Goal: Download file/media

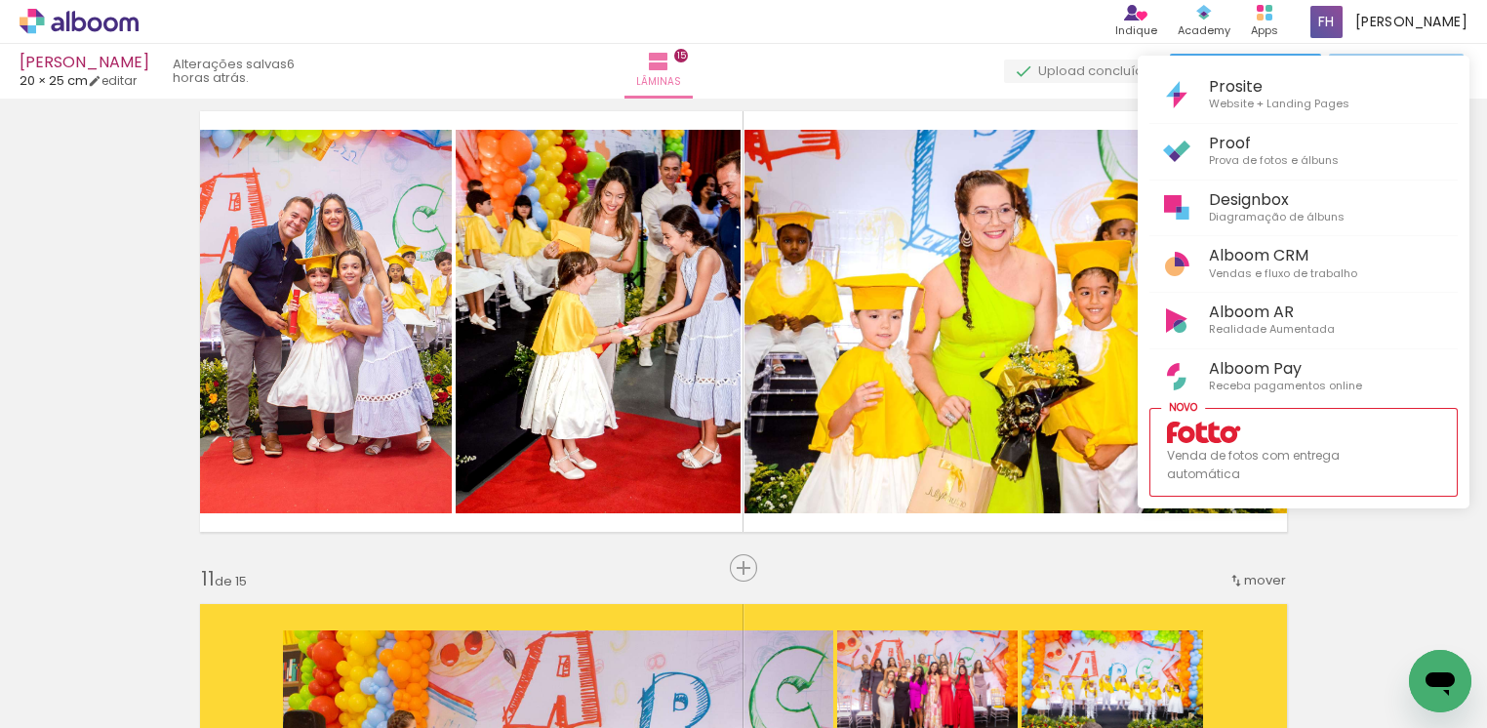
scroll to position [116, 0]
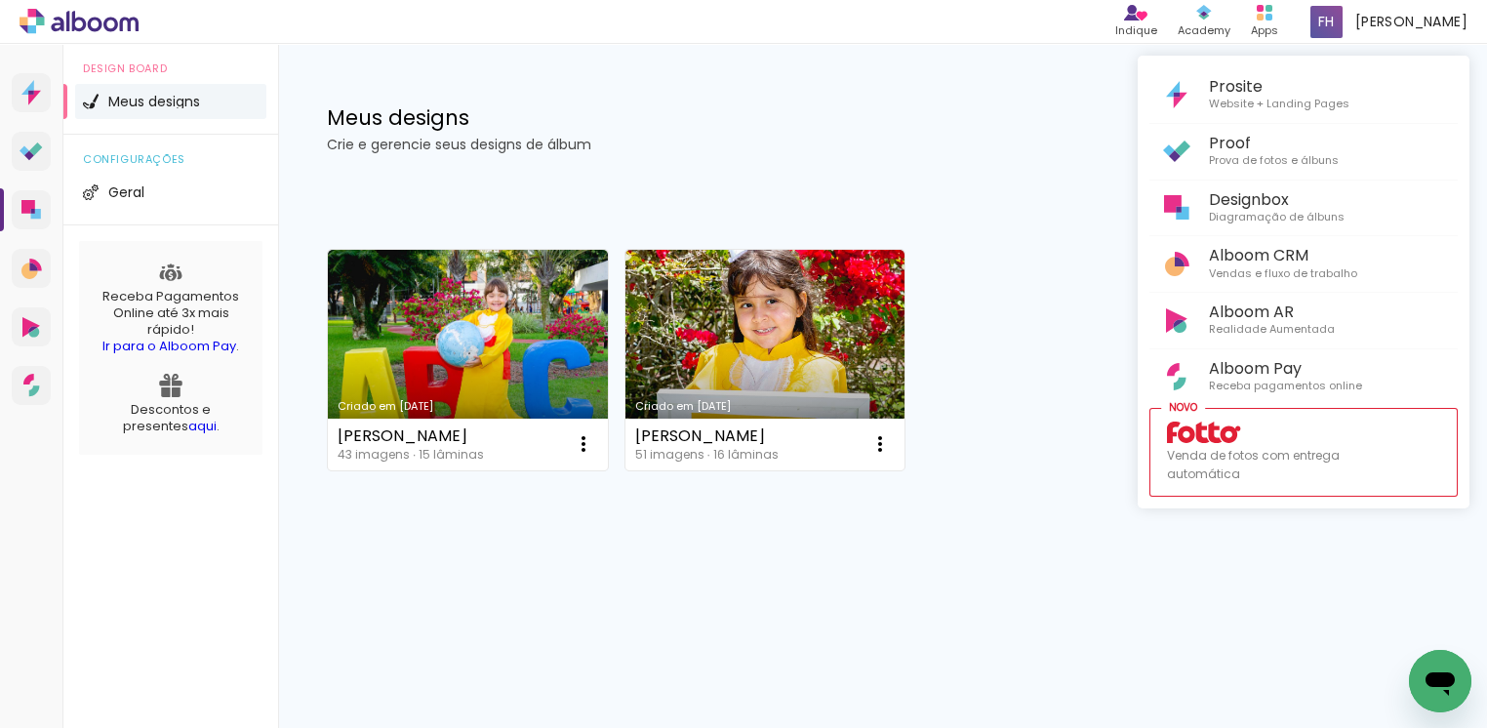
click at [955, 80] on div at bounding box center [743, 364] width 1487 height 728
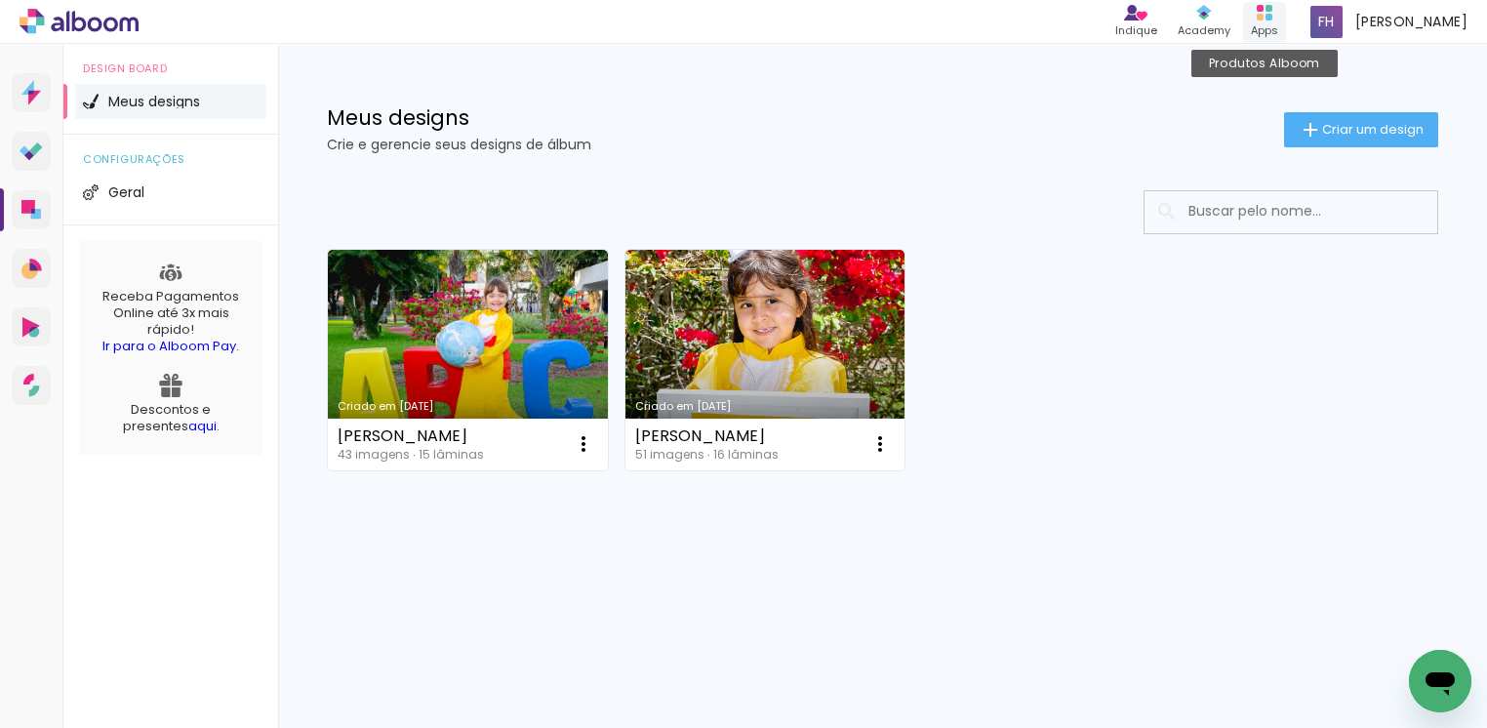
click at [1272, 19] on rect at bounding box center [1269, 17] width 7 height 7
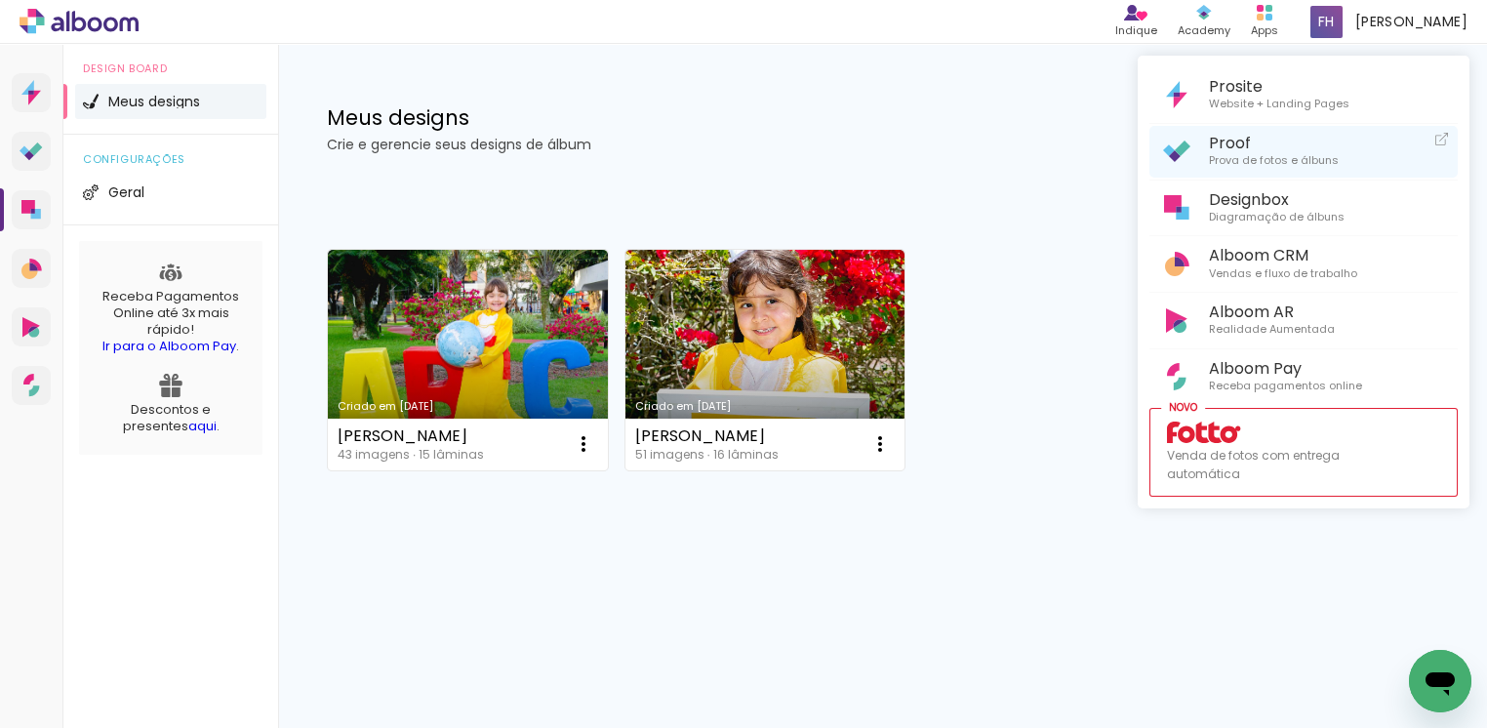
click at [1231, 157] on span "Prova de fotos e álbuns" at bounding box center [1274, 161] width 130 height 18
click at [536, 375] on div at bounding box center [743, 364] width 1487 height 728
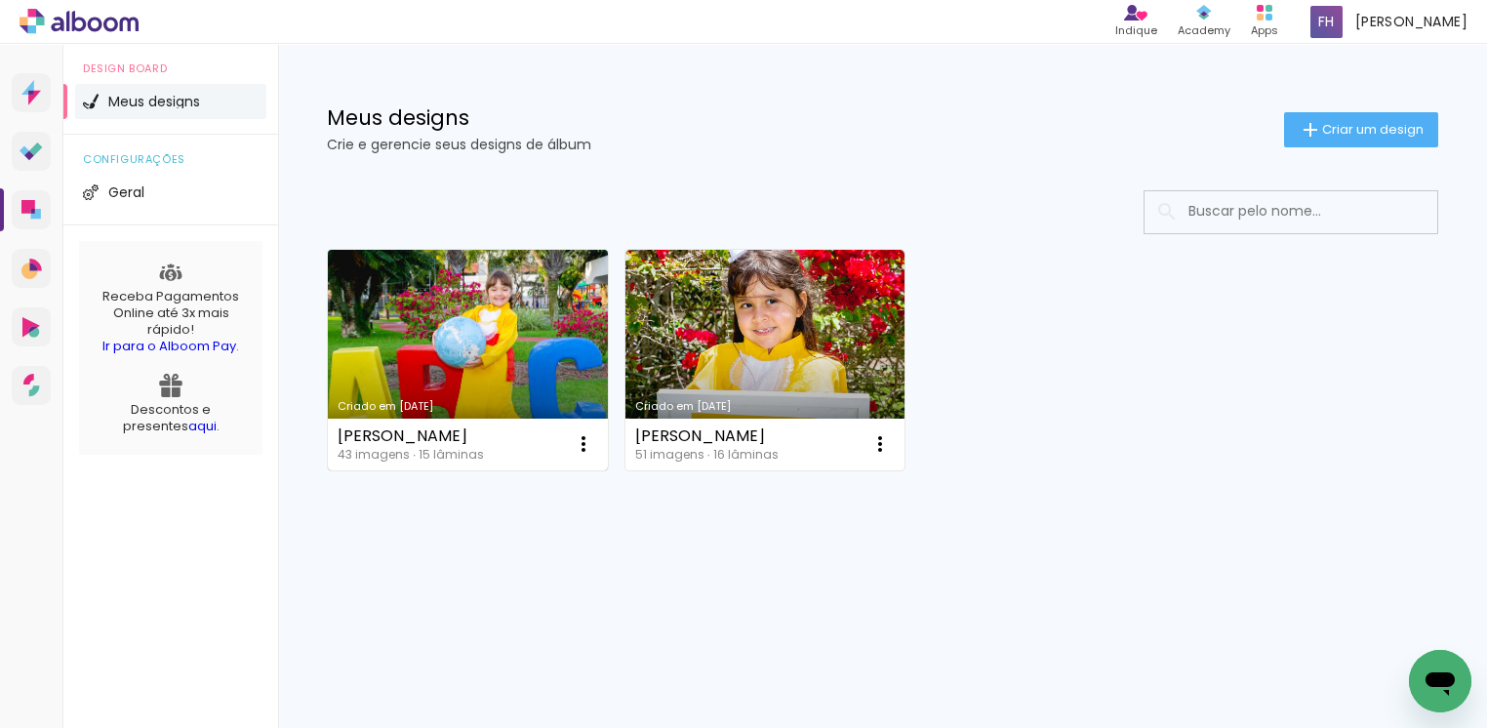
click at [554, 396] on link "Criado em [DATE]" at bounding box center [468, 360] width 280 height 221
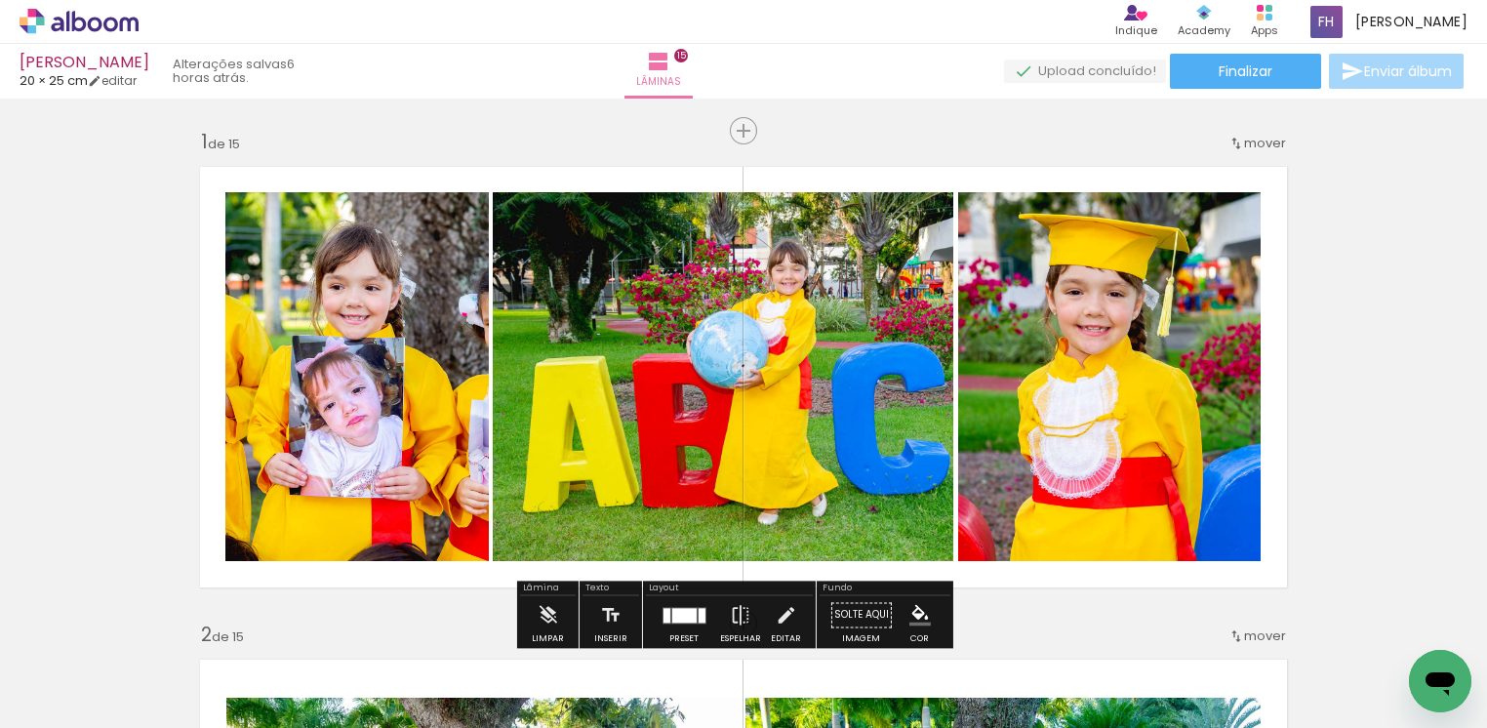
click at [67, 703] on span "Adicionar Fotos" at bounding box center [69, 701] width 59 height 21
click at [0, 0] on input "file" at bounding box center [0, 0] width 0 height 0
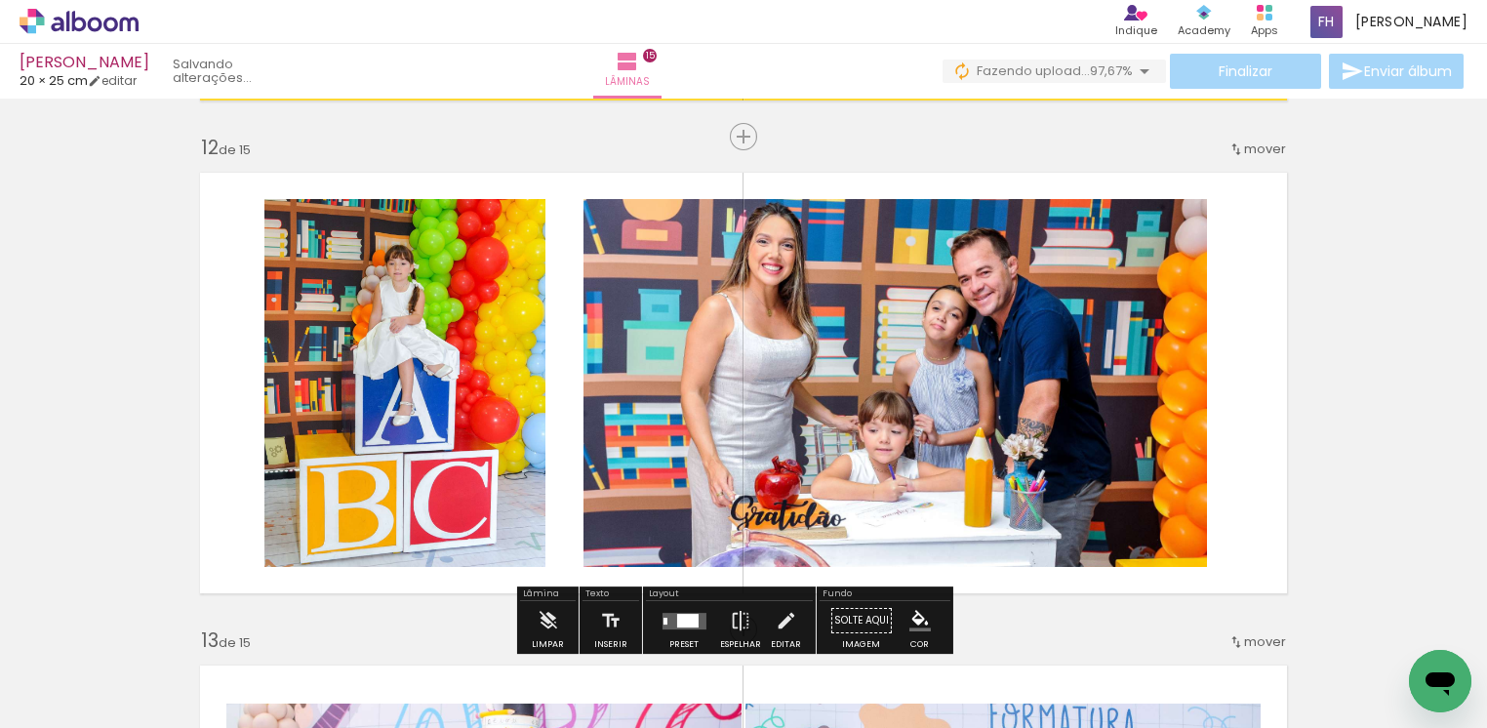
scroll to position [5853, 0]
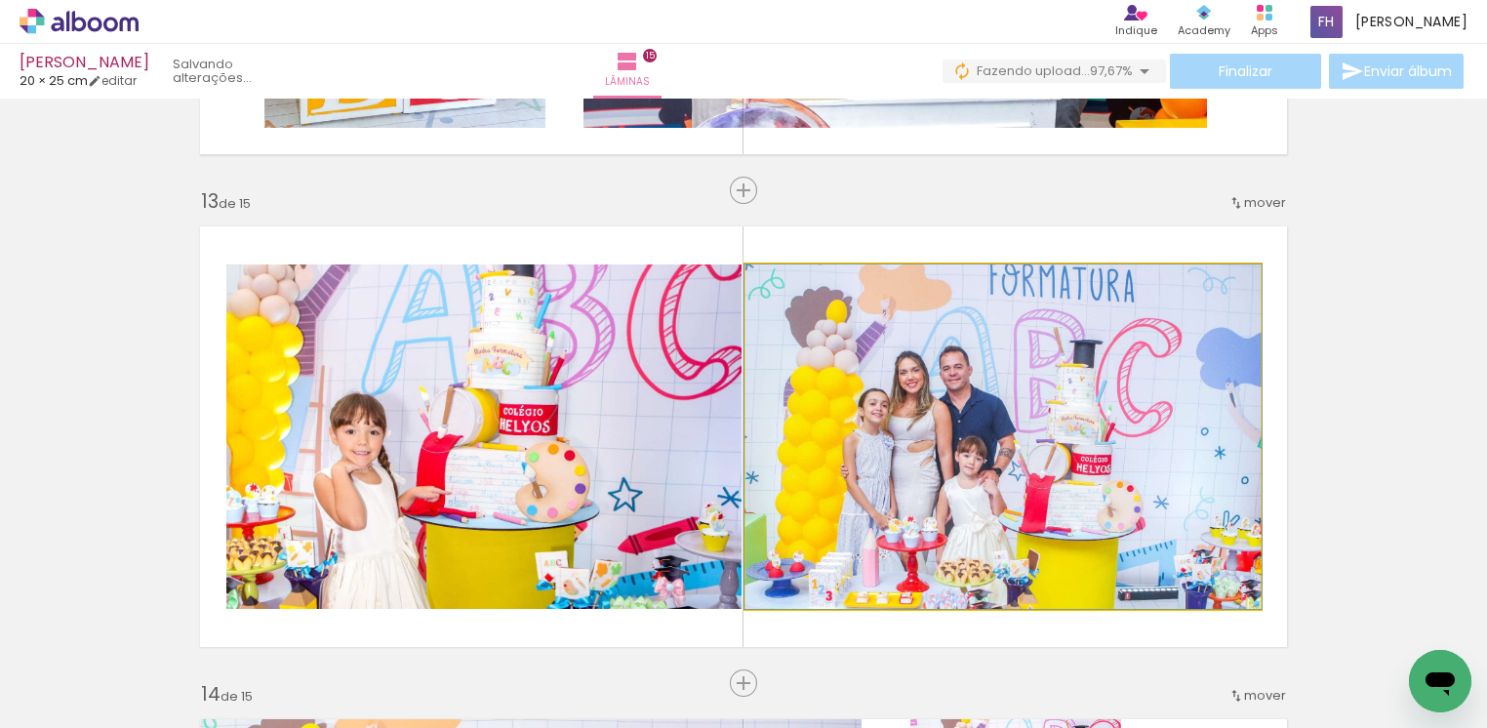
click at [1059, 428] on quentale-photo at bounding box center [1002, 436] width 515 height 344
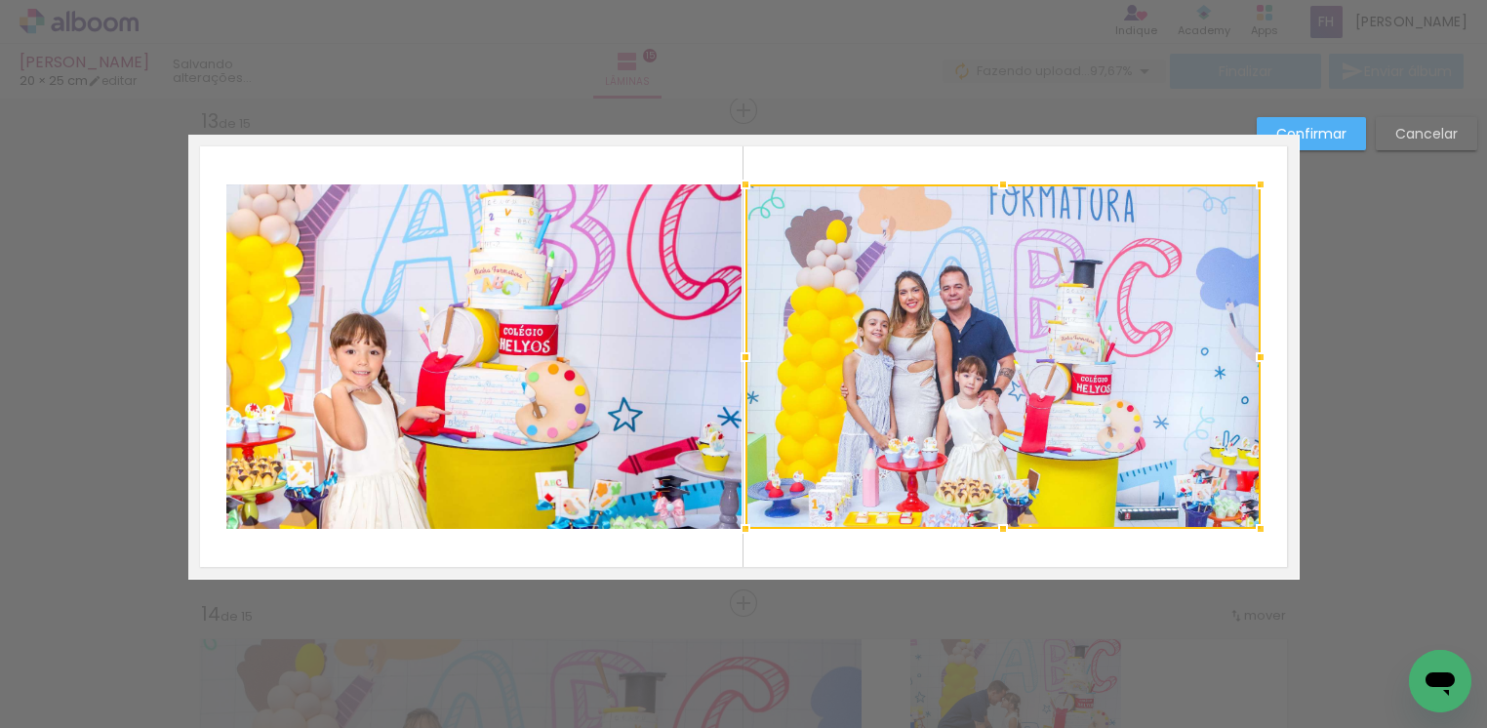
scroll to position [5937, 0]
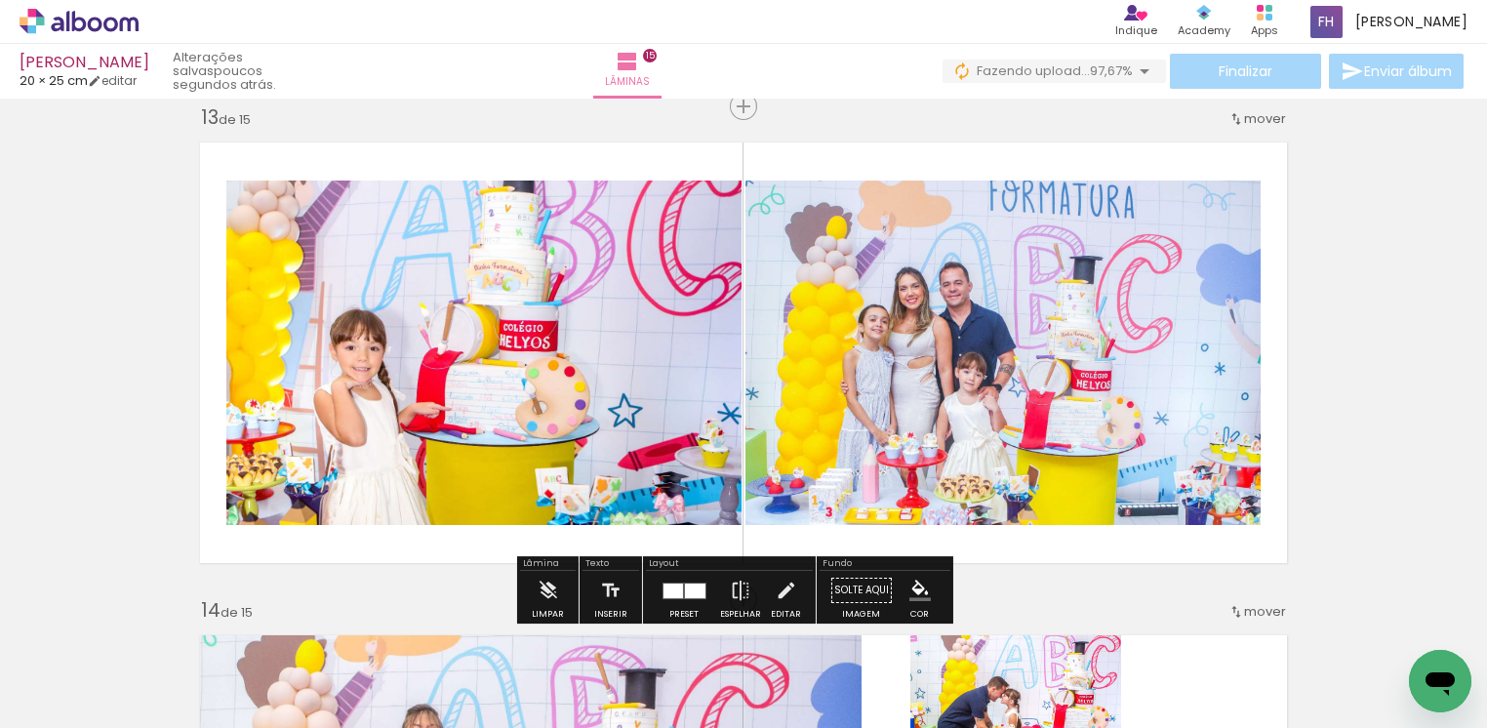
click at [1273, 71] on div "Finalizar Enviar álbum" at bounding box center [1205, 71] width 525 height 35
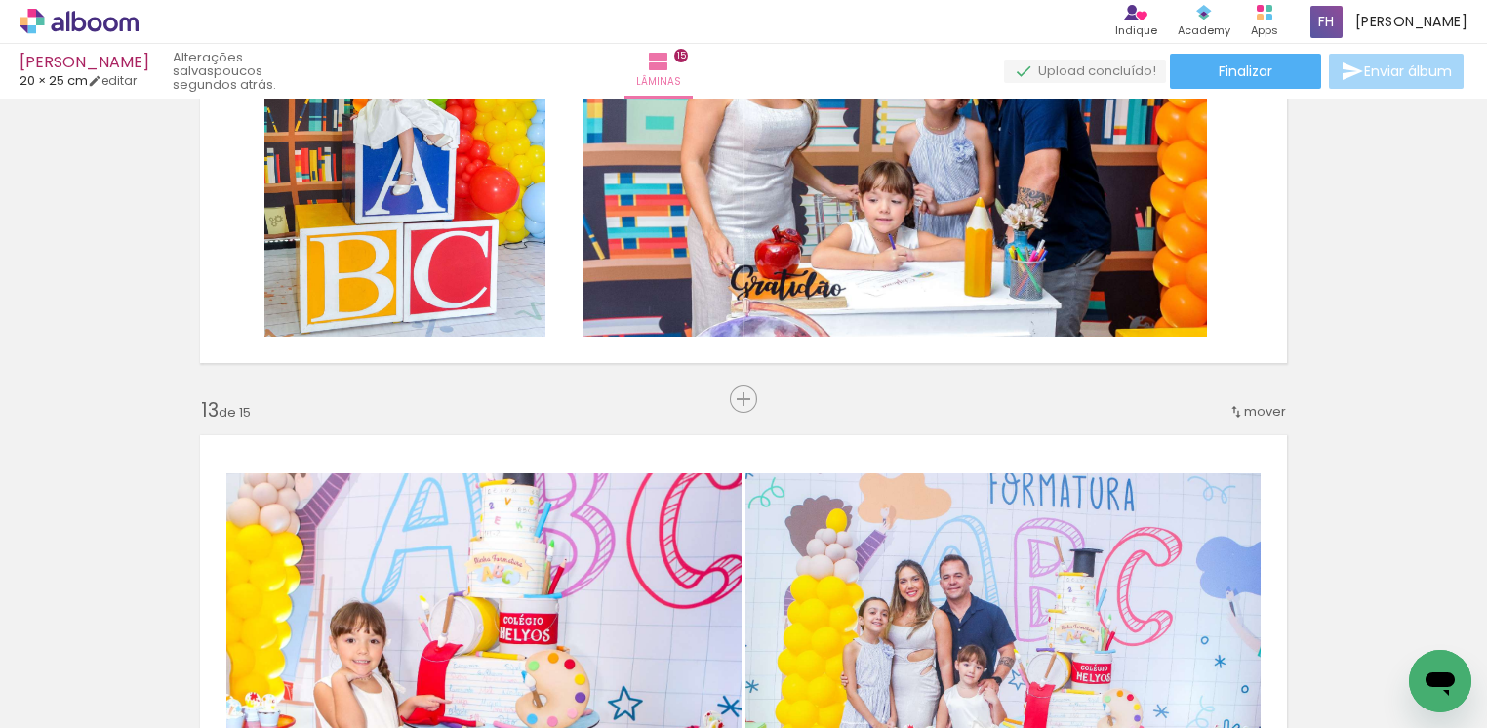
scroll to position [5498, 0]
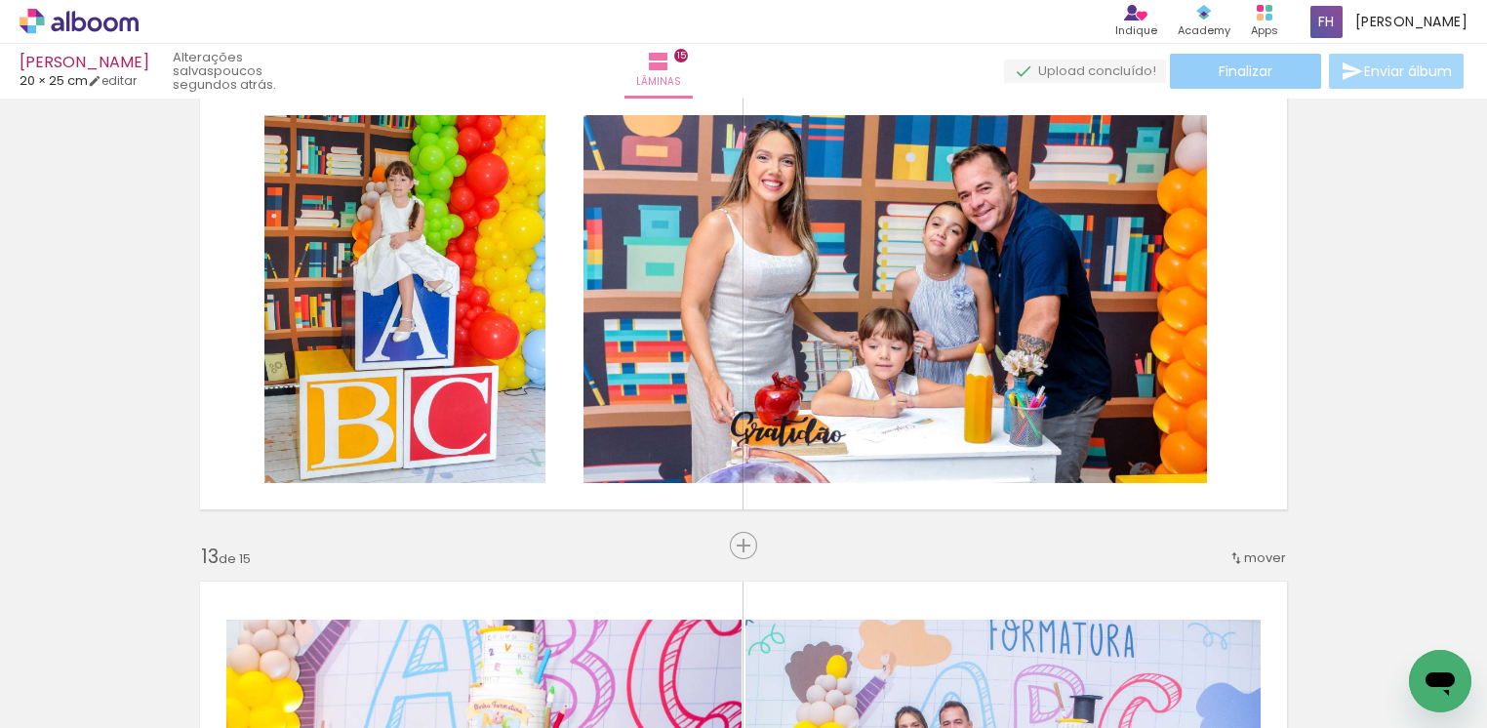
click at [1255, 75] on span "Finalizar" at bounding box center [1246, 71] width 54 height 14
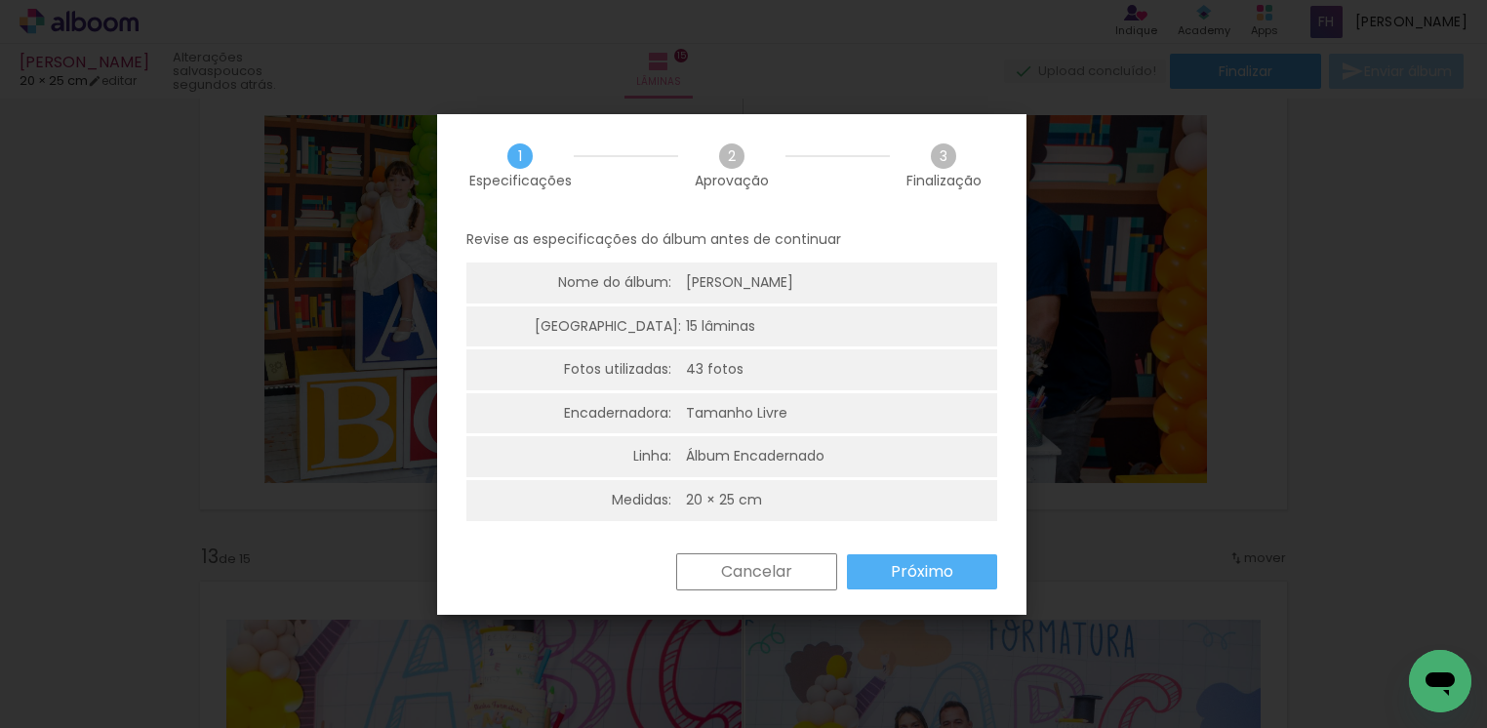
click at [0, 0] on slot "Próximo" at bounding box center [0, 0] width 0 height 0
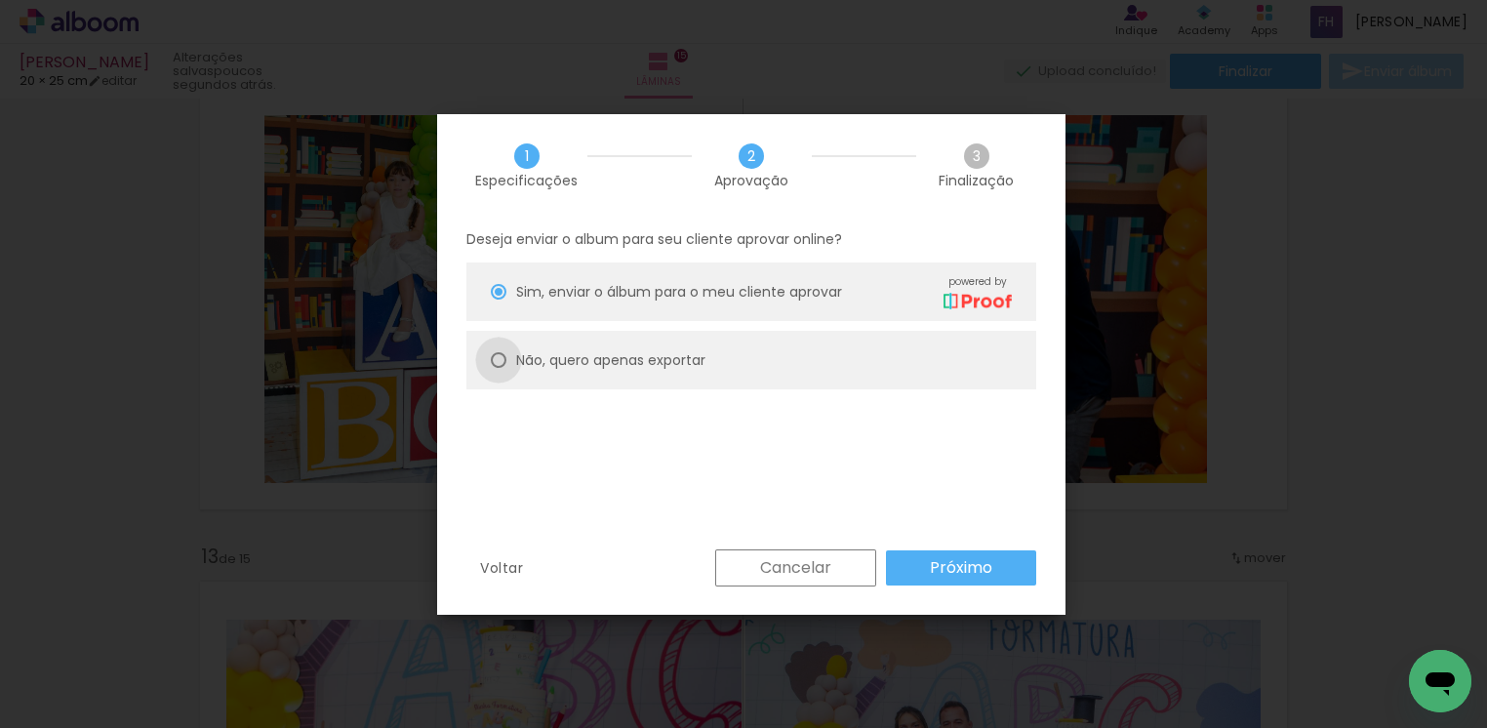
click at [500, 361] on div at bounding box center [499, 360] width 16 height 16
type paper-radio-button "on"
click at [0, 0] on slot "Próximo" at bounding box center [0, 0] width 0 height 0
type input "Alta, 300 DPI"
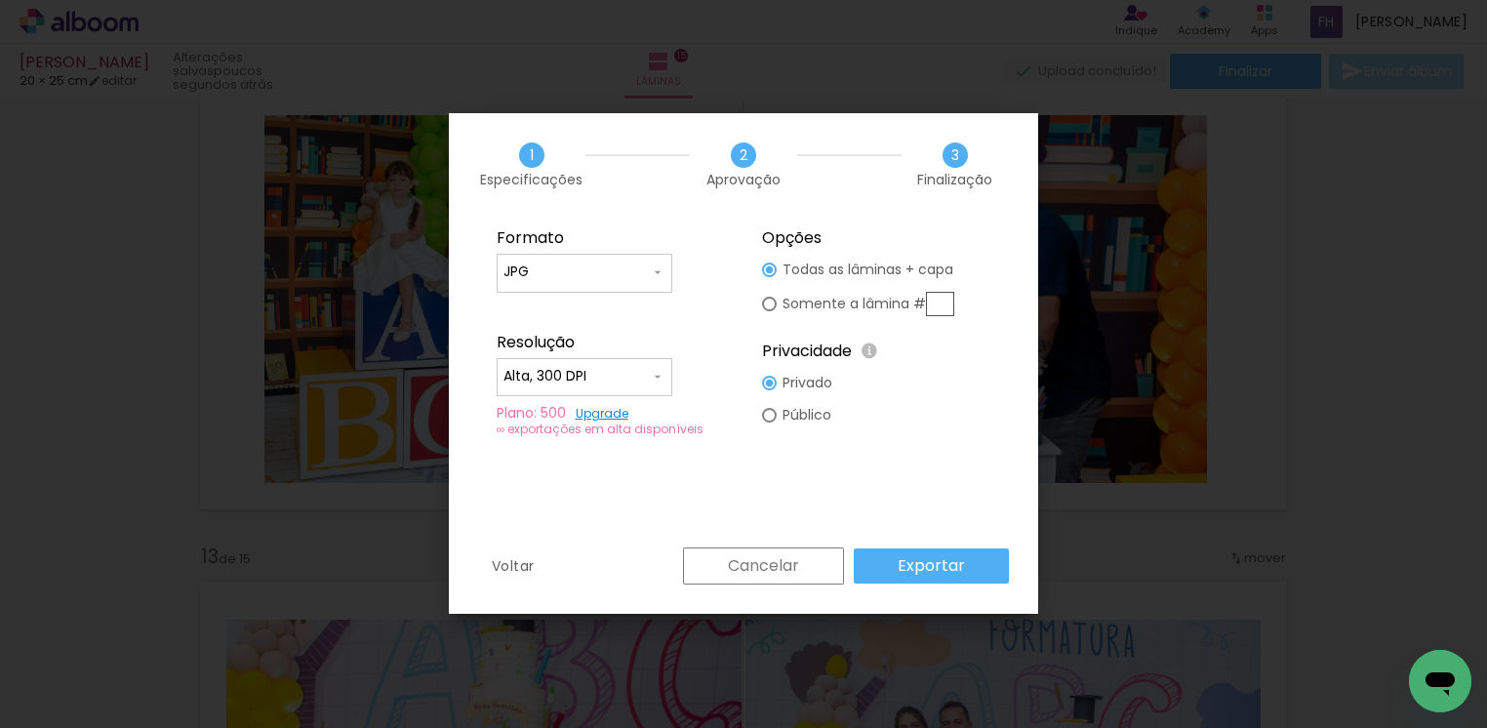
click at [946, 303] on input "text" at bounding box center [940, 304] width 28 height 24
type paper-radio-button "on"
type input "12"
click at [0, 0] on slot "Exportar" at bounding box center [0, 0] width 0 height 0
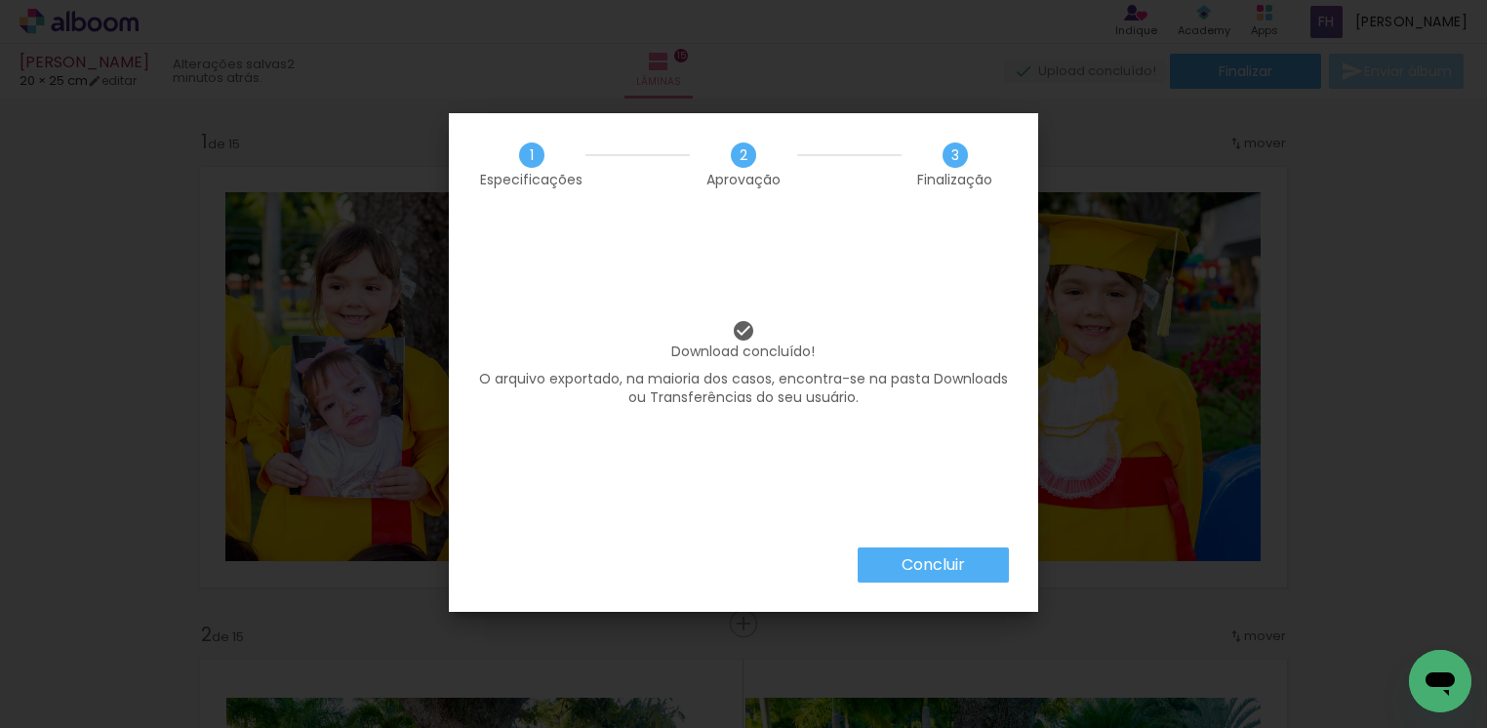
scroll to position [5498, 0]
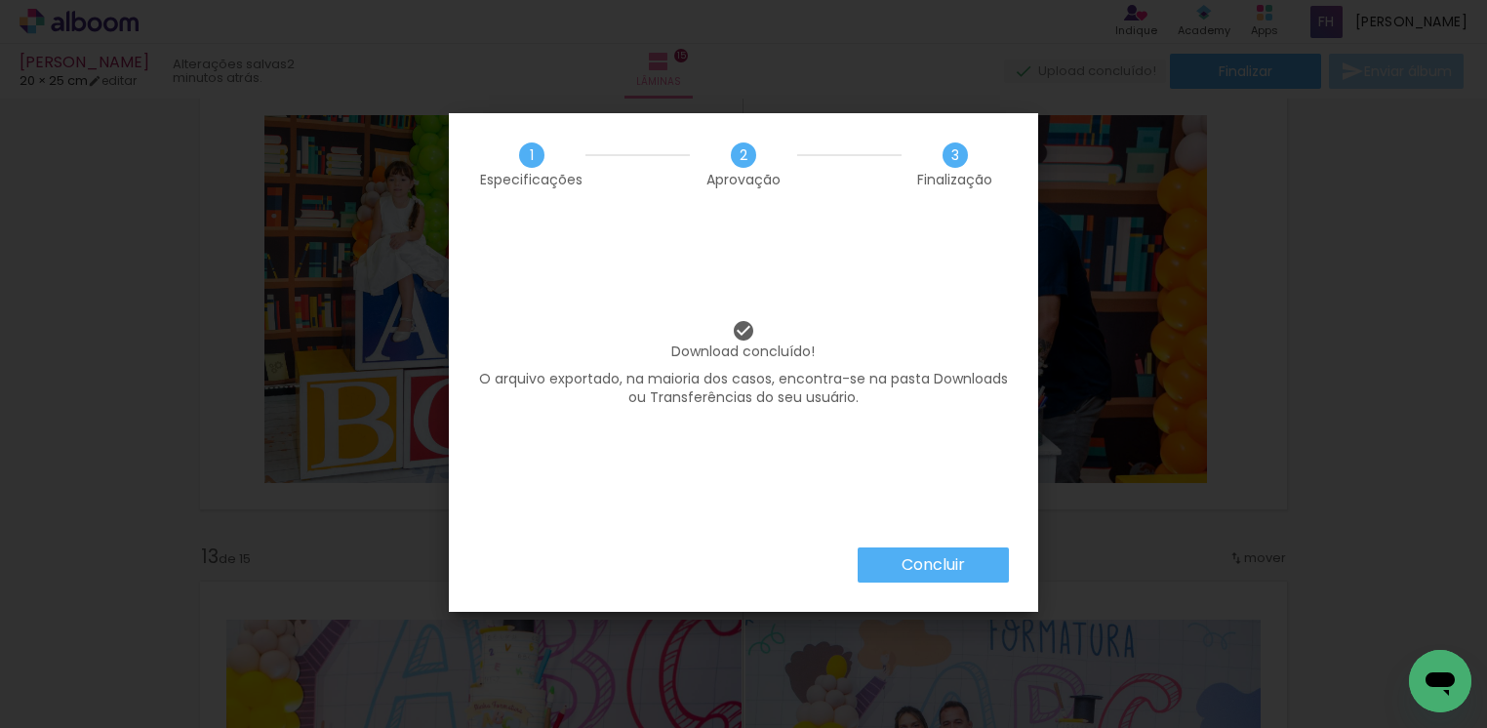
click at [0, 0] on slot "Concluir" at bounding box center [0, 0] width 0 height 0
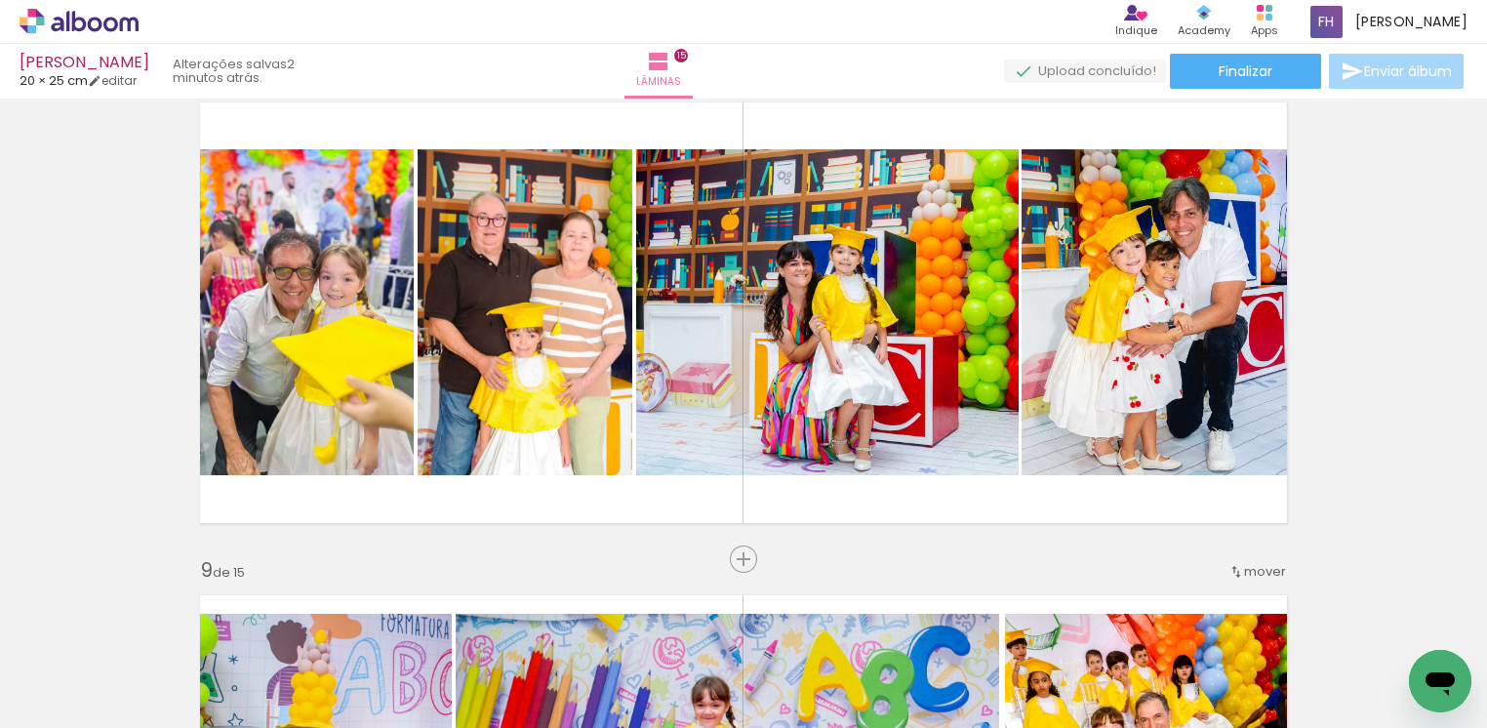
scroll to position [3449, 0]
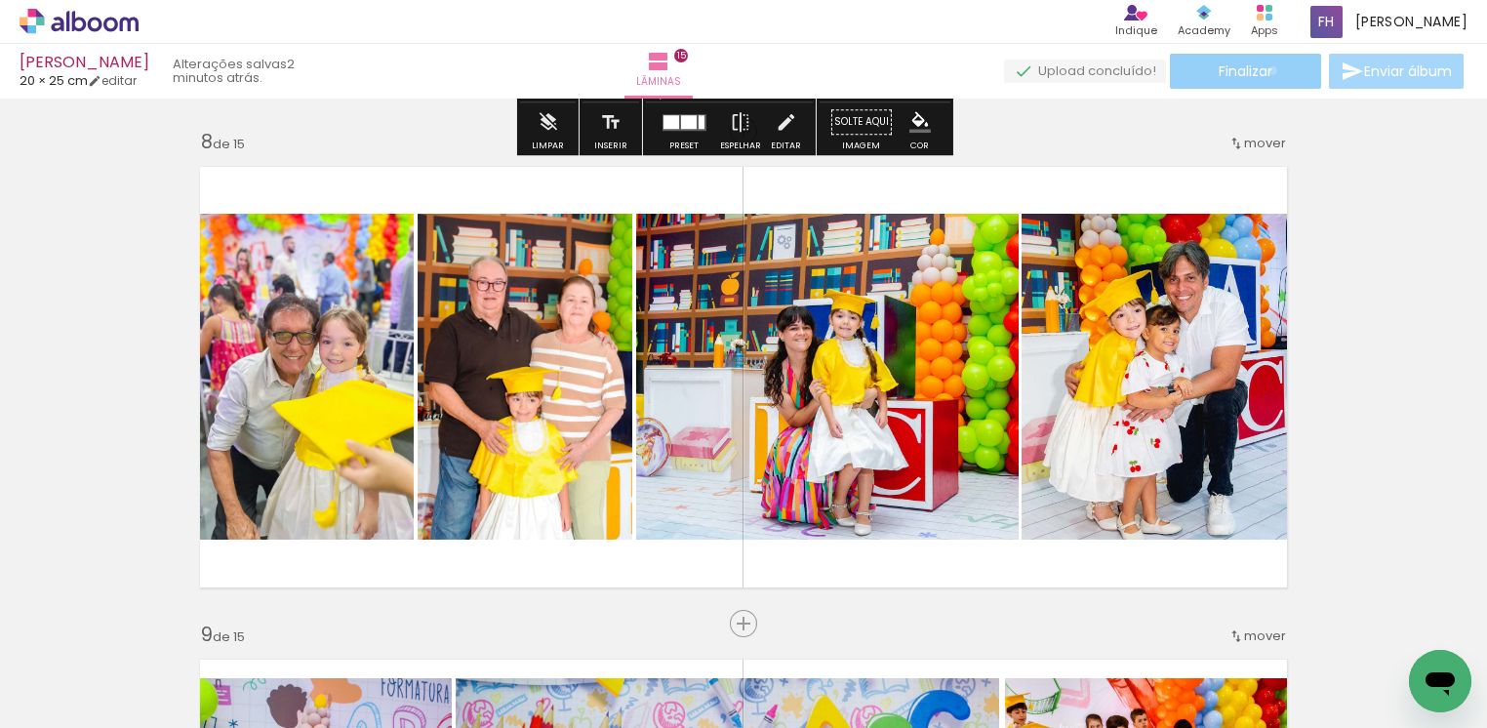
click at [1266, 70] on span "Finalizar" at bounding box center [1246, 71] width 54 height 14
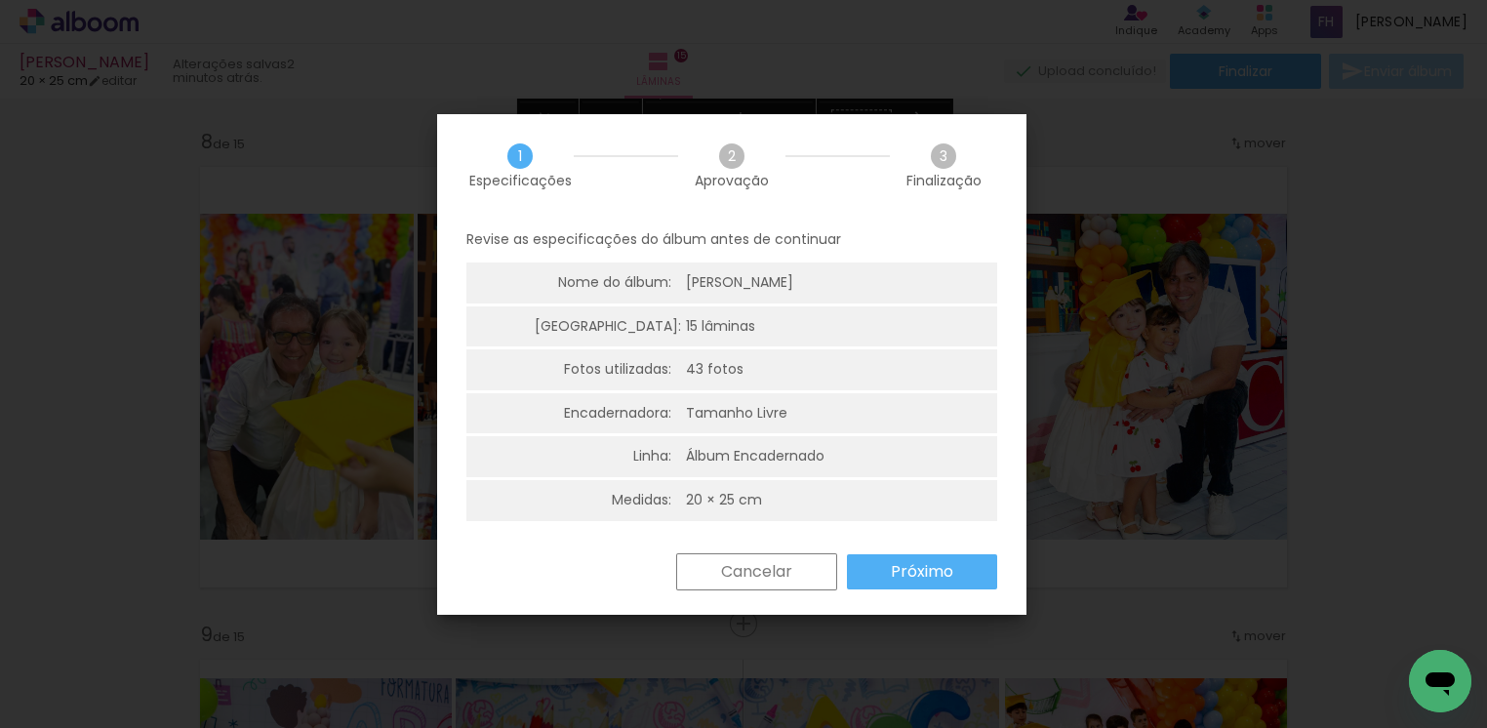
click at [0, 0] on slot "Próximo" at bounding box center [0, 0] width 0 height 0
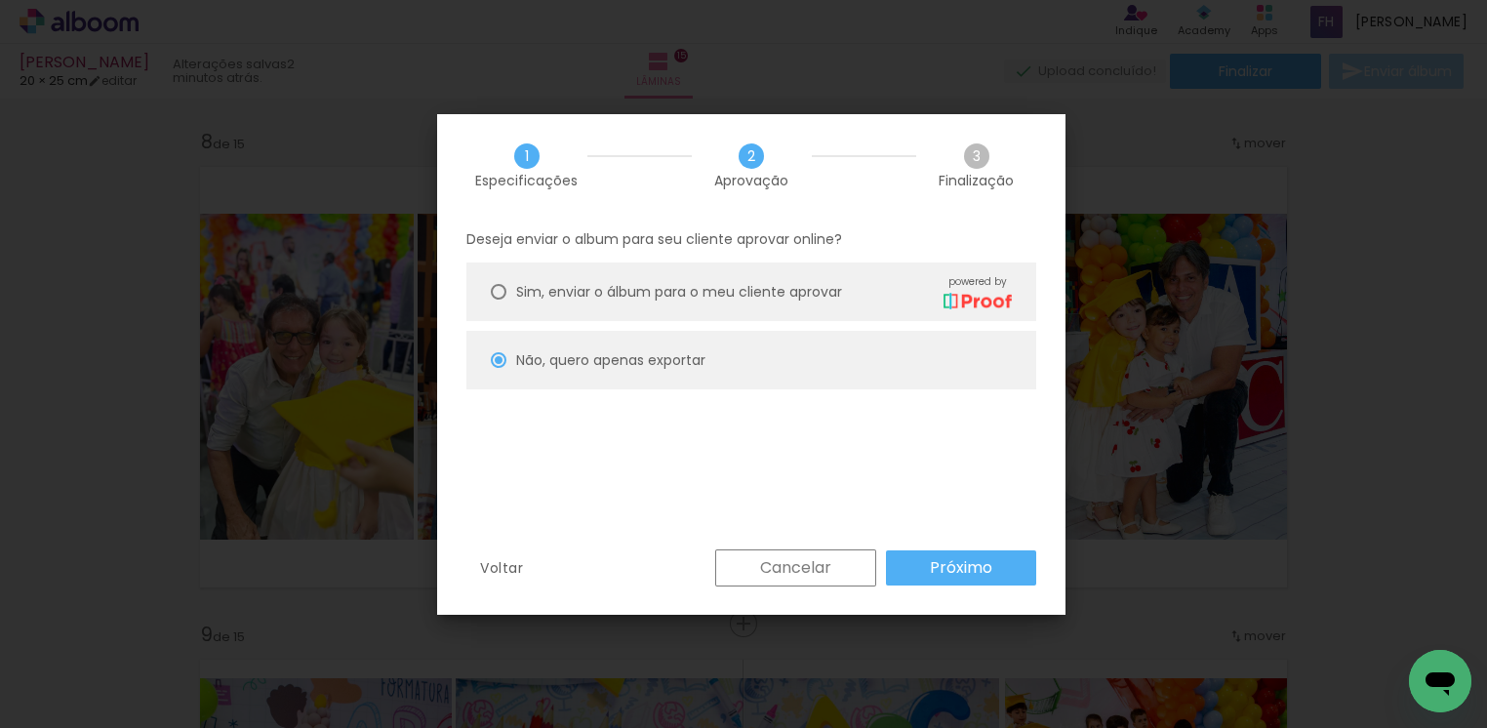
click at [0, 0] on slot "Próximo" at bounding box center [0, 0] width 0 height 0
type input "Alta, 300 DPI"
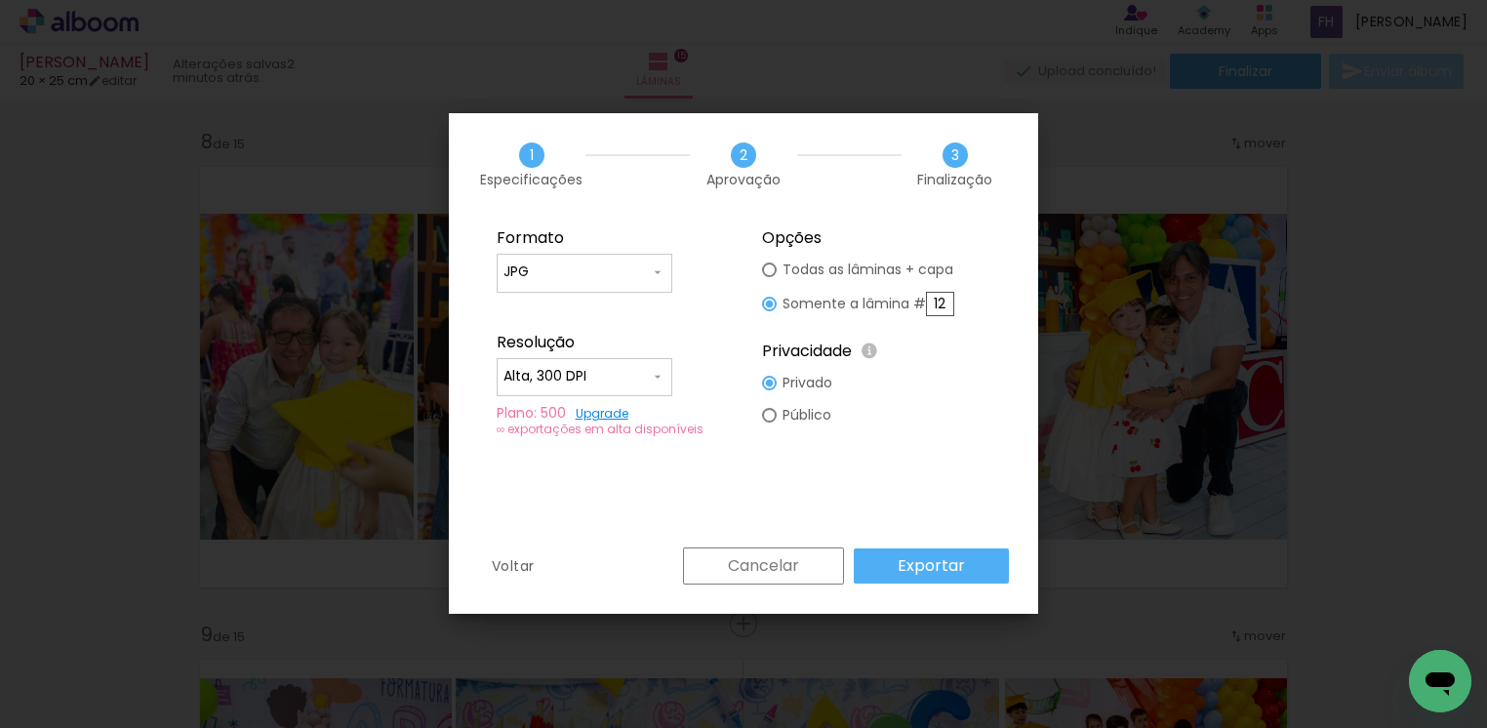
drag, startPoint x: 949, startPoint y: 304, endPoint x: 924, endPoint y: 301, distance: 25.7
click at [0, 0] on slot "Somente a lâmina # 12" at bounding box center [0, 0] width 0 height 0
type paper-radio-button "on"
type input "8"
click at [0, 0] on slot "Exportar" at bounding box center [0, 0] width 0 height 0
